Goal: Navigation & Orientation: Find specific page/section

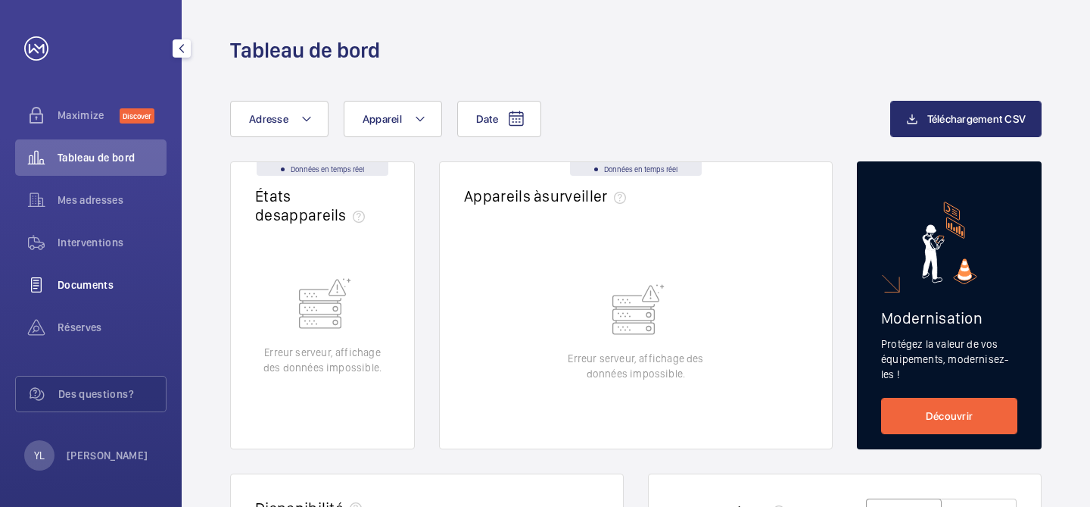
click at [95, 287] on span "Documents" at bounding box center [112, 284] width 109 height 15
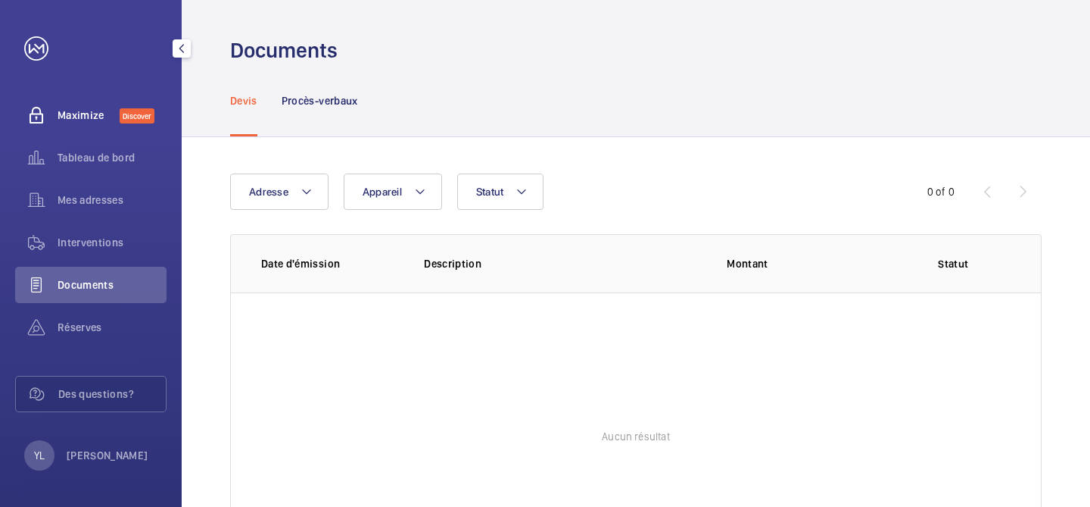
click at [80, 109] on span "Maximize" at bounding box center [89, 115] width 62 height 15
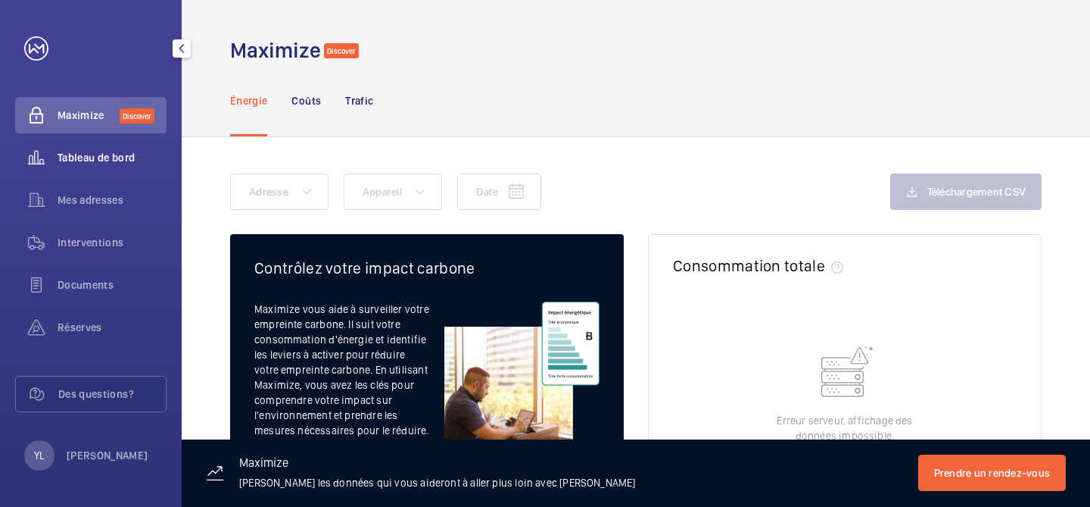
click at [83, 147] on div "Tableau de bord" at bounding box center [90, 157] width 151 height 36
